Goal: Task Accomplishment & Management: Complete application form

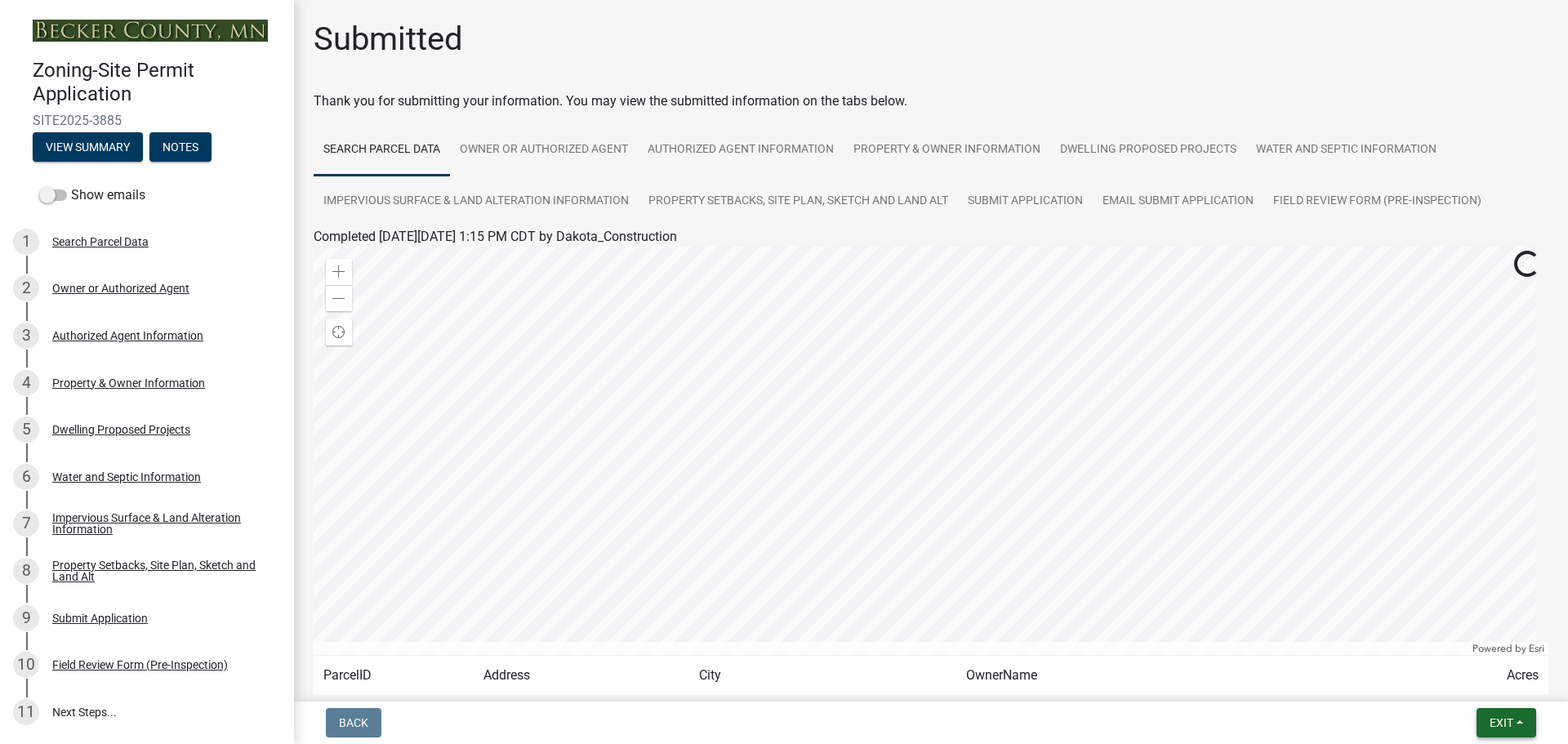
click at [1498, 728] on span "Exit" at bounding box center [1501, 723] width 24 height 14
click at [1484, 680] on button "Save & Exit" at bounding box center [1470, 680] width 130 height 40
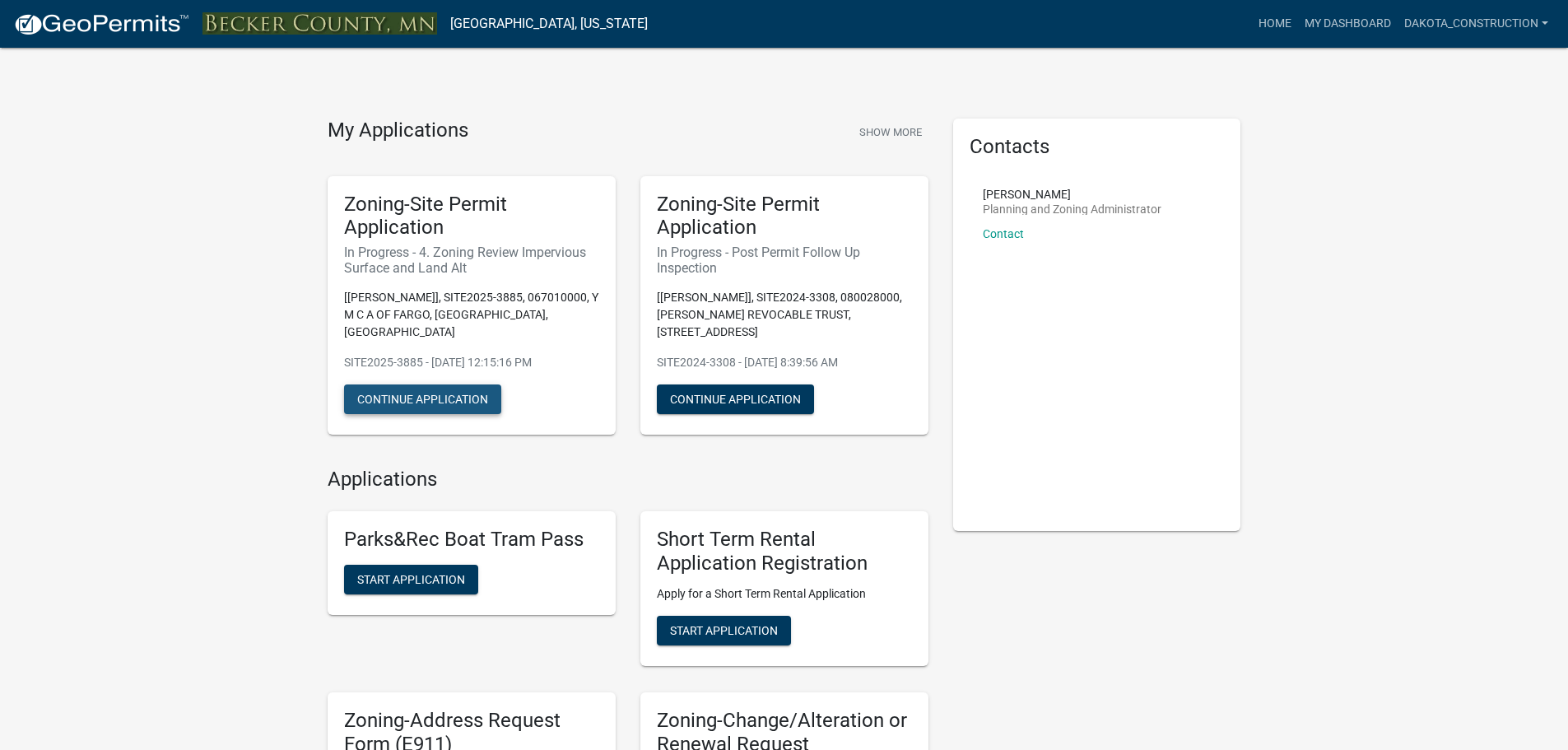
click at [429, 385] on button "Continue Application" at bounding box center [422, 399] width 157 height 29
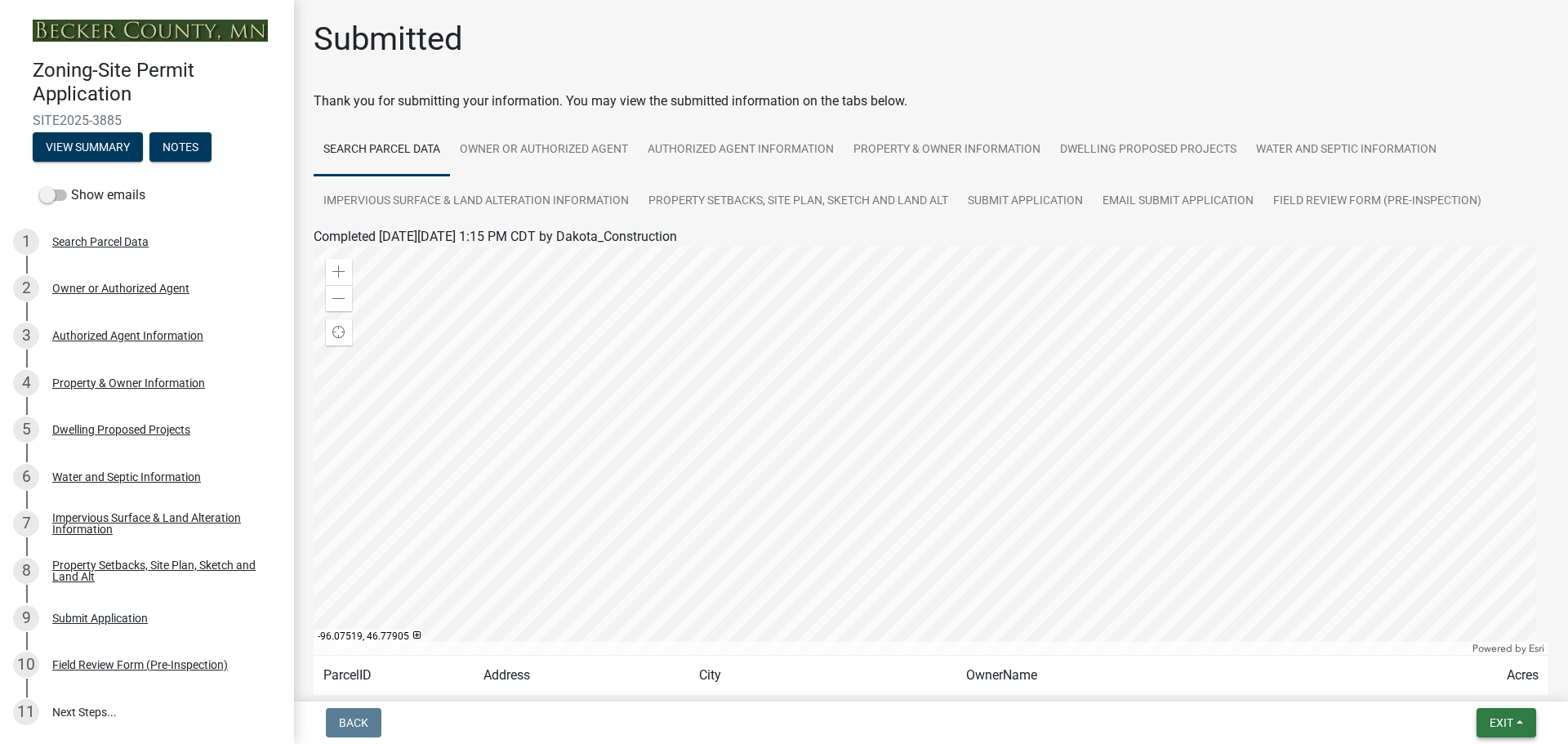
click at [1502, 717] on span "Exit" at bounding box center [1501, 723] width 24 height 14
click at [1471, 688] on button "Save & Exit" at bounding box center [1470, 680] width 130 height 40
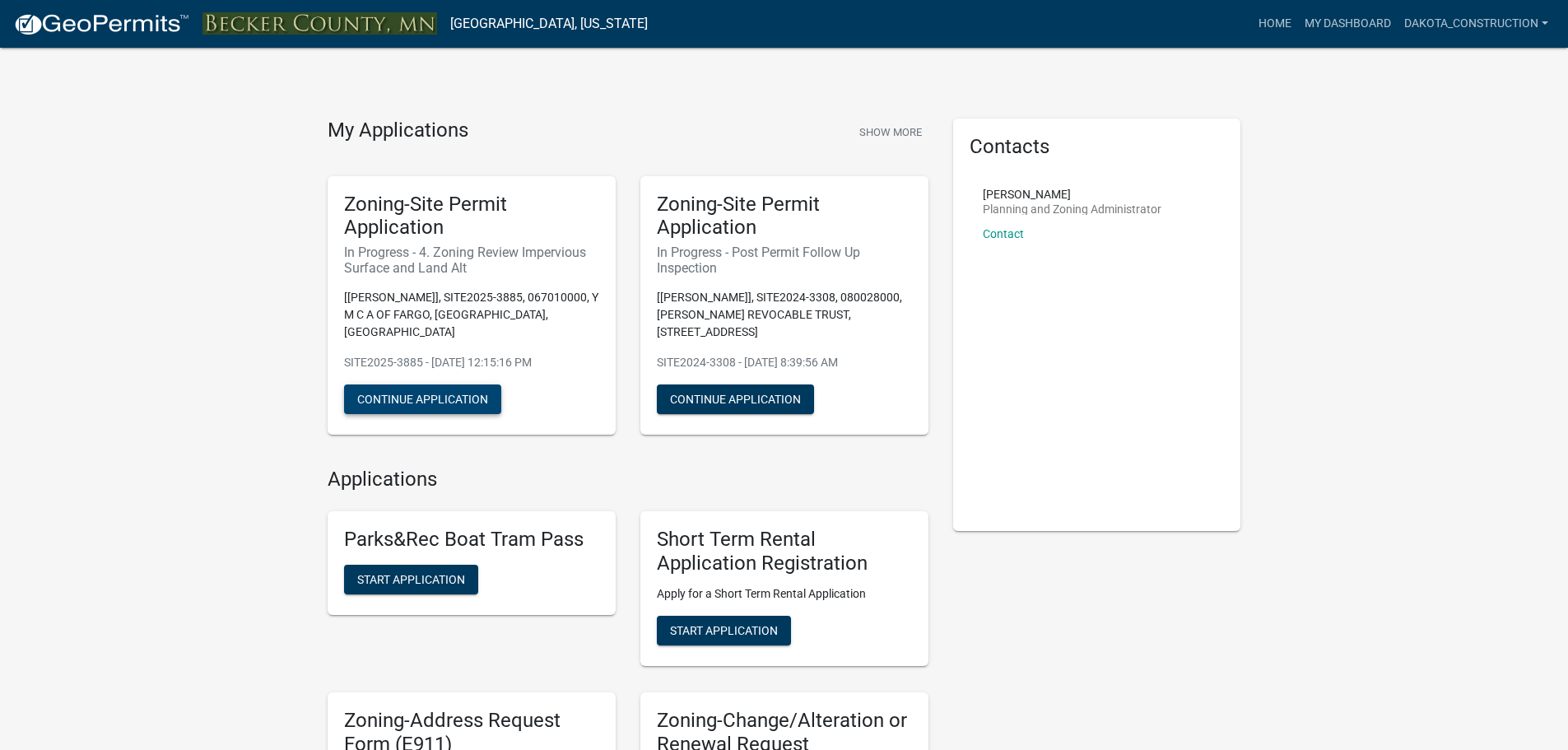
click at [451, 385] on button "Continue Application" at bounding box center [422, 399] width 157 height 29
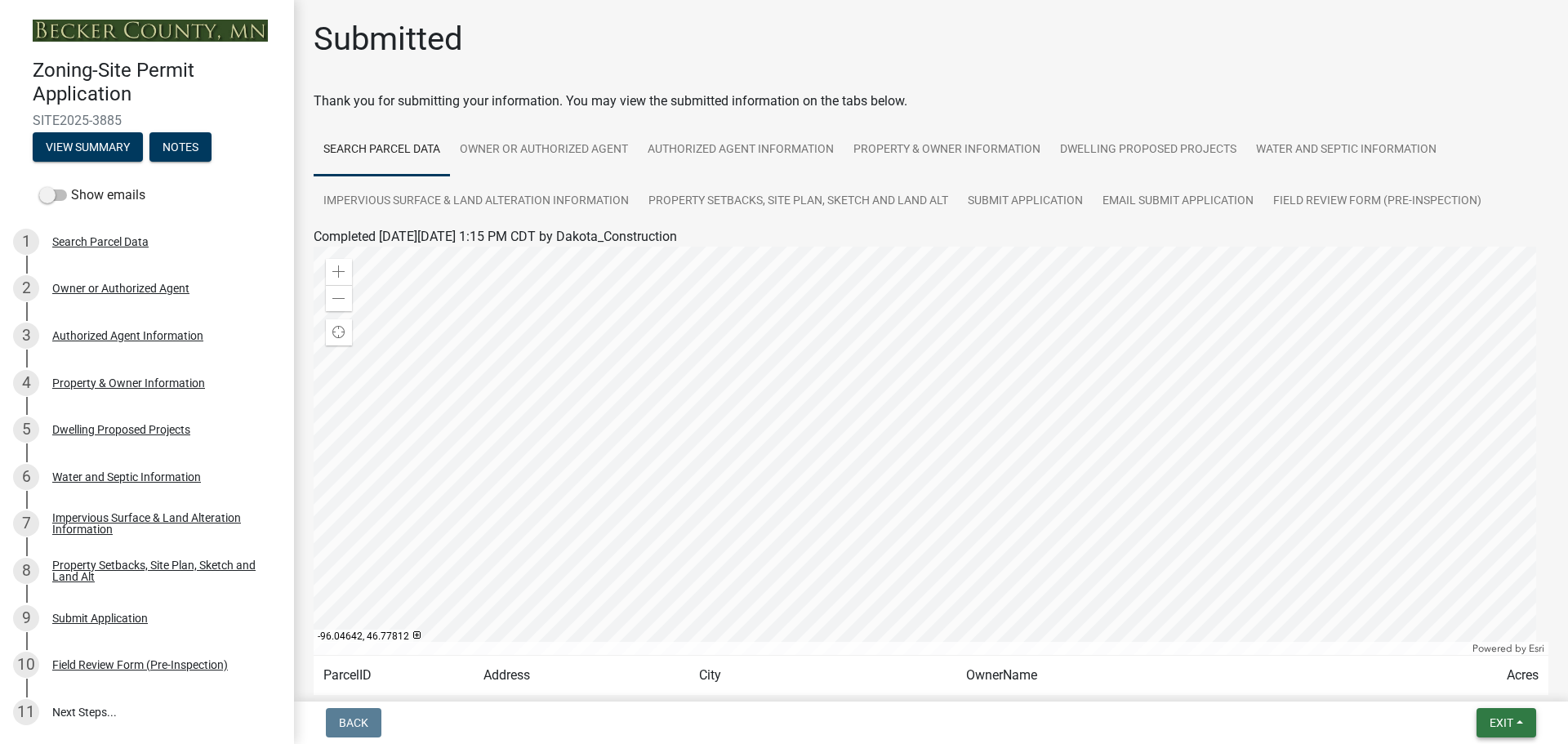
click at [1517, 716] on button "Exit" at bounding box center [1506, 723] width 60 height 29
click at [1150, 46] on div "Submitted" at bounding box center [931, 45] width 1235 height 52
click at [816, 19] on div "Submitted" at bounding box center [931, 45] width 1235 height 52
click at [1517, 720] on button "Exit" at bounding box center [1506, 723] width 60 height 29
click at [1468, 680] on button "Save & Exit" at bounding box center [1470, 680] width 130 height 40
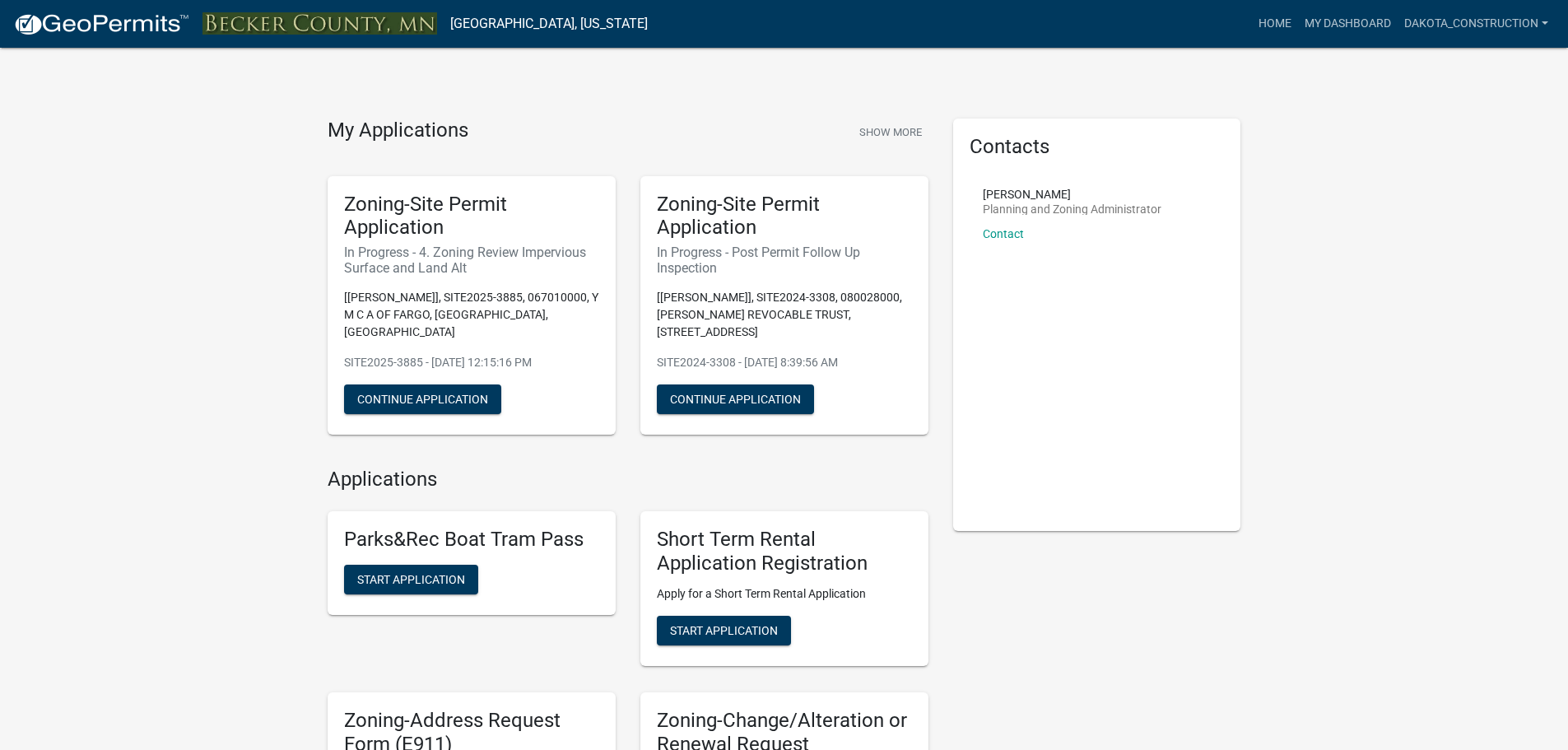
click at [114, 19] on img at bounding box center [101, 24] width 176 height 24
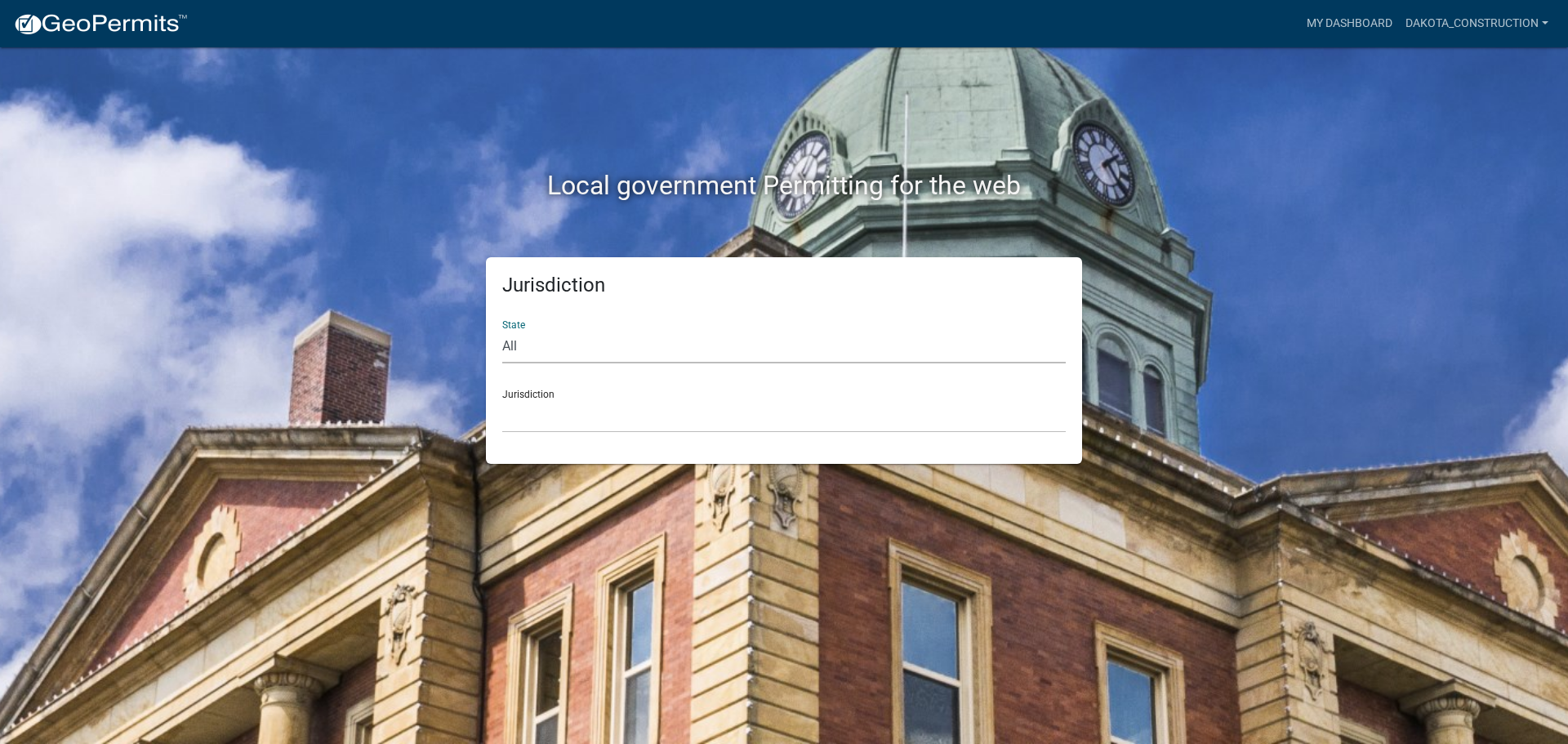
click at [558, 352] on select "All [US_STATE] [US_STATE] [US_STATE] [US_STATE] [US_STATE] [US_STATE] [US_STATE…" at bounding box center [784, 346] width 563 height 34
select select "[US_STATE]"
click at [502, 329] on select "All [US_STATE] [US_STATE] [US_STATE] [US_STATE] [US_STATE] [US_STATE] [US_STATE…" at bounding box center [784, 346] width 563 height 34
click at [612, 431] on select "[GEOGRAPHIC_DATA], [US_STATE] [GEOGRAPHIC_DATA], [US_STATE] [GEOGRAPHIC_DATA], …" at bounding box center [784, 415] width 563 height 34
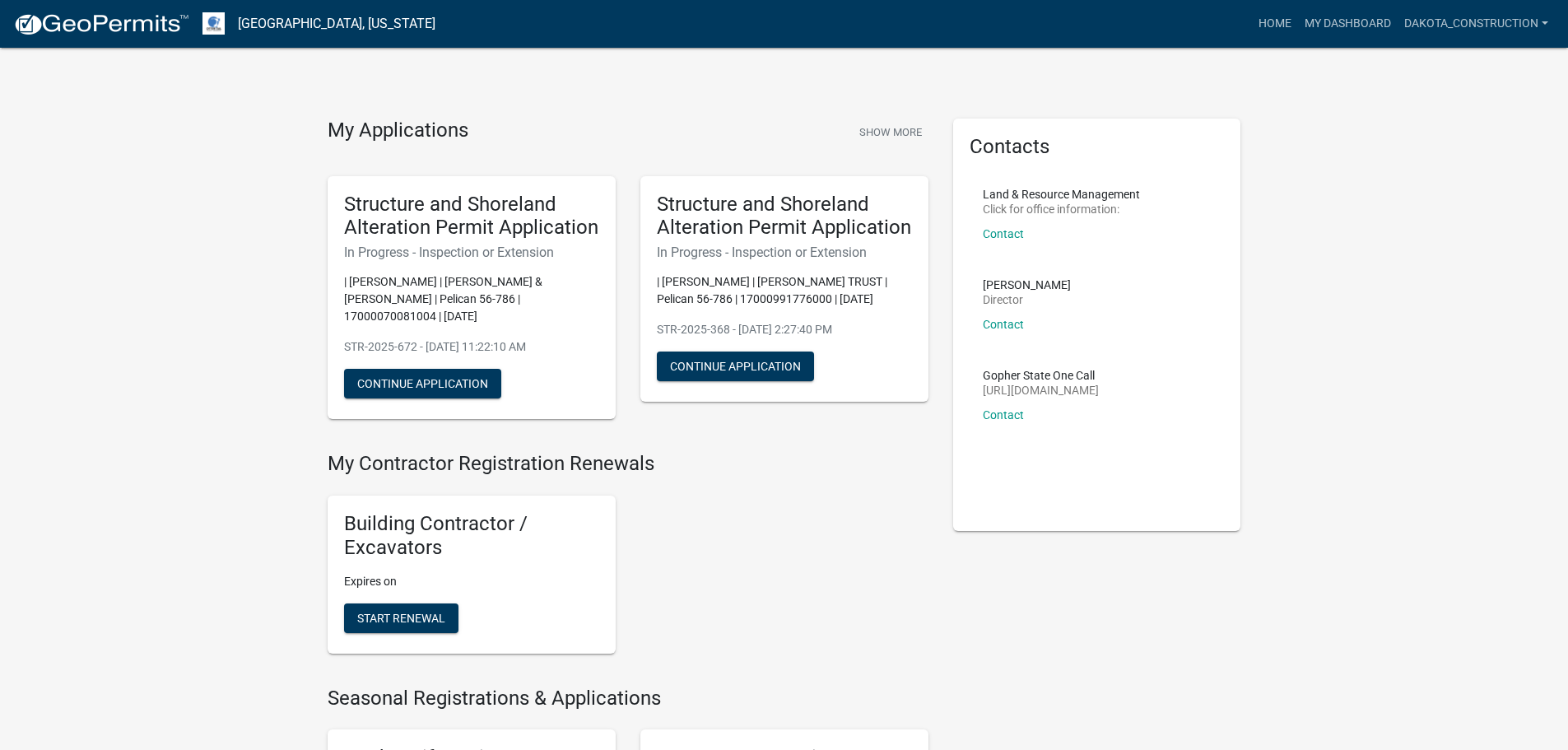
click at [154, 29] on img at bounding box center [101, 24] width 176 height 24
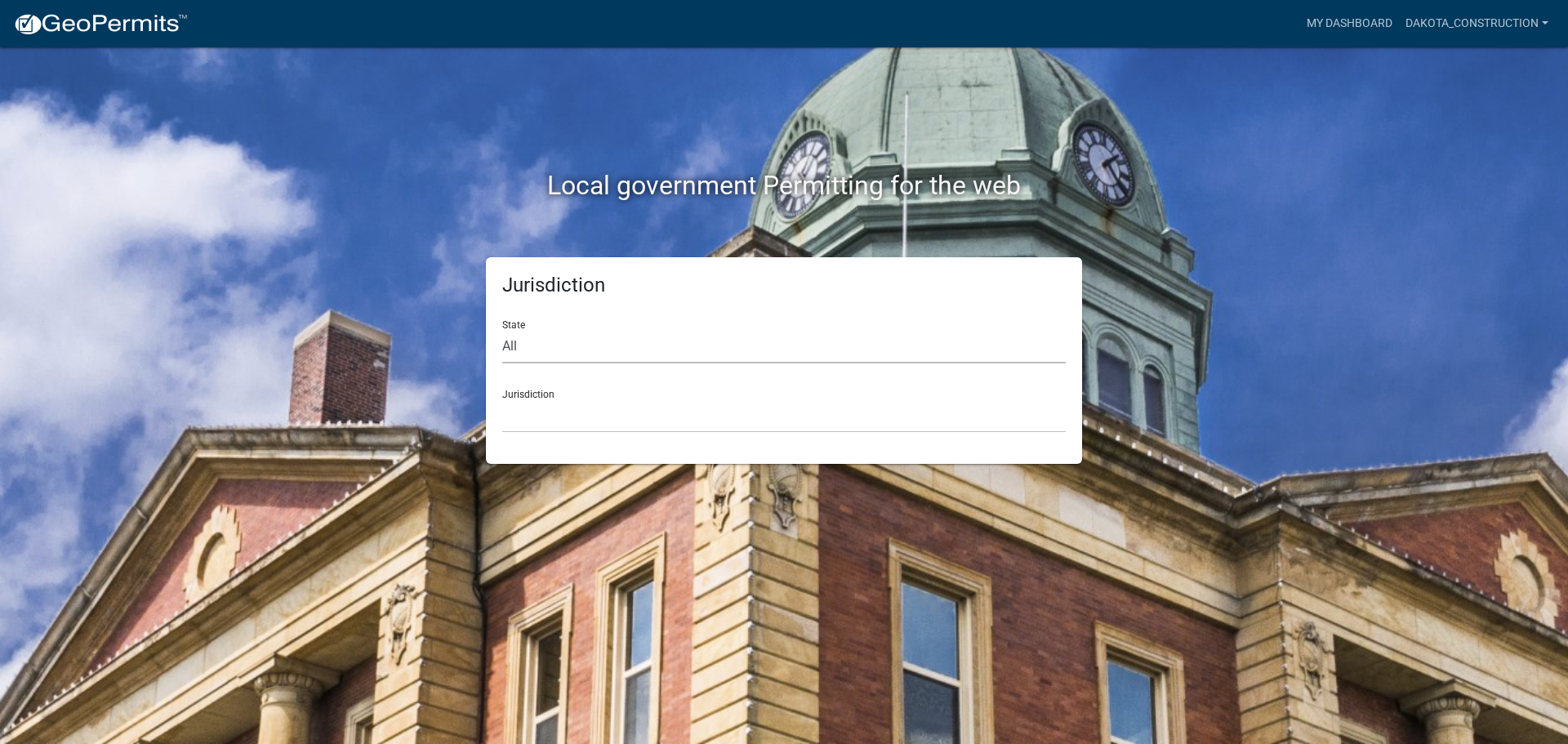
click at [554, 343] on select "All [US_STATE] [US_STATE] [US_STATE] [US_STATE] [US_STATE] [US_STATE] [US_STATE…" at bounding box center [784, 346] width 563 height 34
click at [533, 329] on select "All [US_STATE] [US_STATE] [US_STATE] [US_STATE] [US_STATE] [US_STATE] [US_STATE…" at bounding box center [784, 346] width 563 height 34
select select "[US_STATE]"
click at [502, 329] on select "All [US_STATE] [US_STATE] [US_STATE] [US_STATE] [US_STATE] [US_STATE] [US_STATE…" at bounding box center [784, 346] width 563 height 34
click at [568, 393] on div "Jurisdiction [GEOGRAPHIC_DATA], [US_STATE] [GEOGRAPHIC_DATA], [US_STATE] [GEOGR…" at bounding box center [784, 405] width 563 height 56
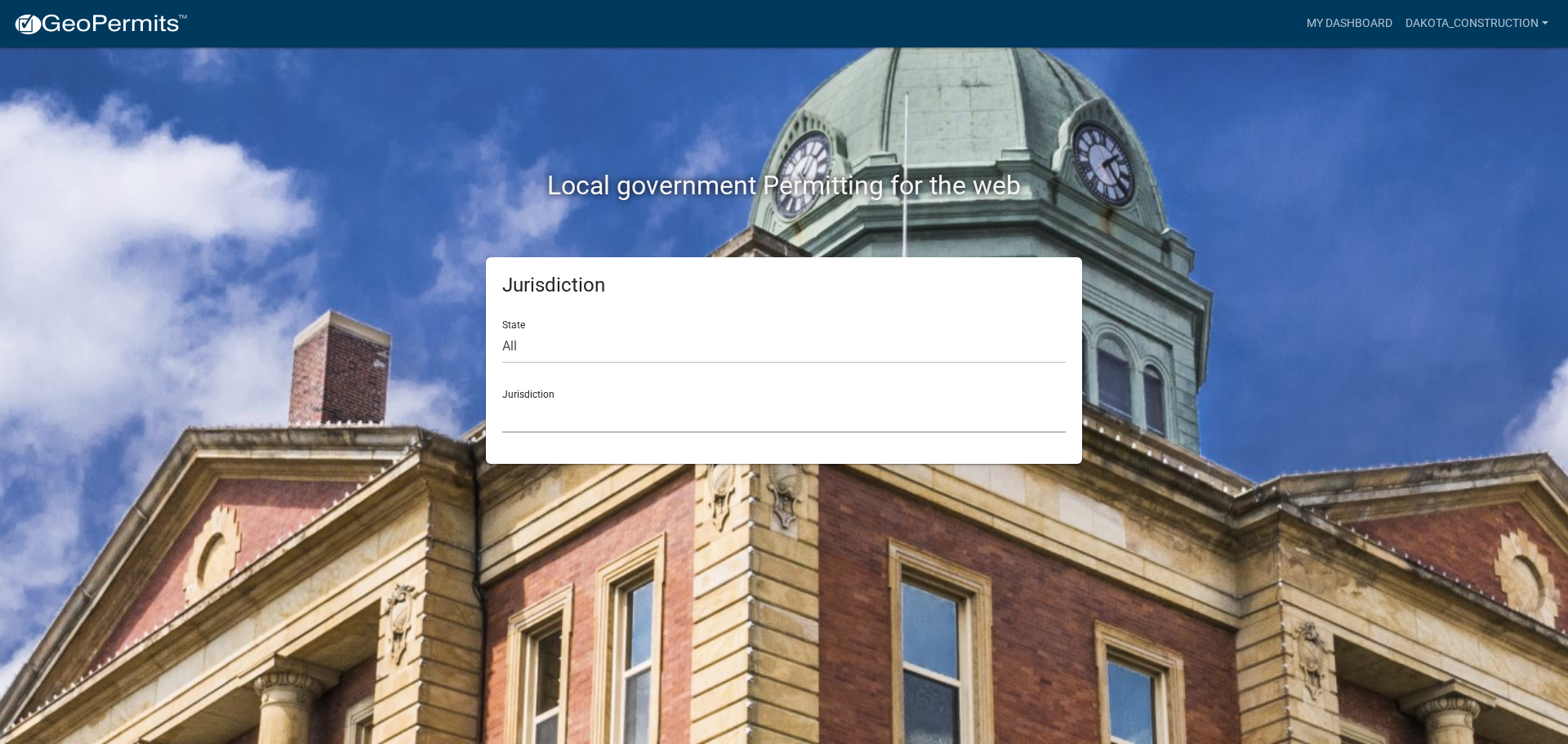
drag, startPoint x: 568, startPoint y: 393, endPoint x: 526, endPoint y: 419, distance: 49.4
click at [526, 419] on select "[GEOGRAPHIC_DATA], [US_STATE] [GEOGRAPHIC_DATA], [US_STATE] [GEOGRAPHIC_DATA], …" at bounding box center [784, 415] width 563 height 34
